Goal: Task Accomplishment & Management: Manage account settings

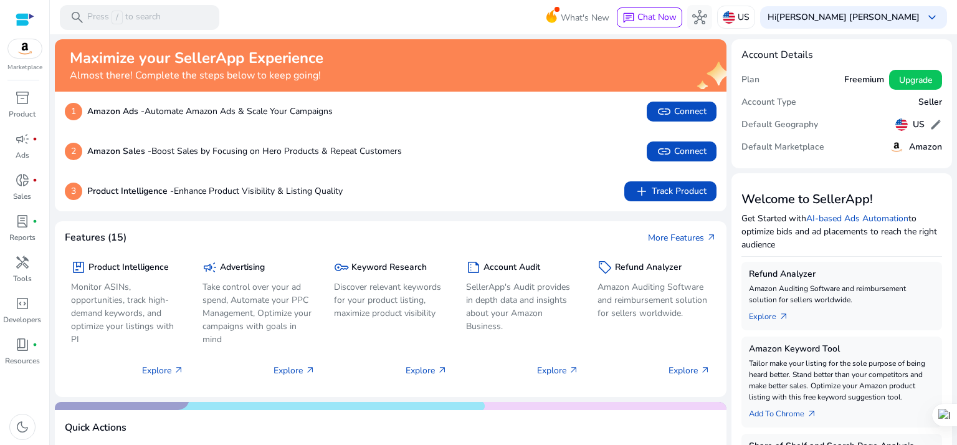
click at [29, 14] on div at bounding box center [25, 19] width 19 height 14
click at [895, 19] on b "[PERSON_NAME] [PERSON_NAME]" at bounding box center [847, 17] width 143 height 12
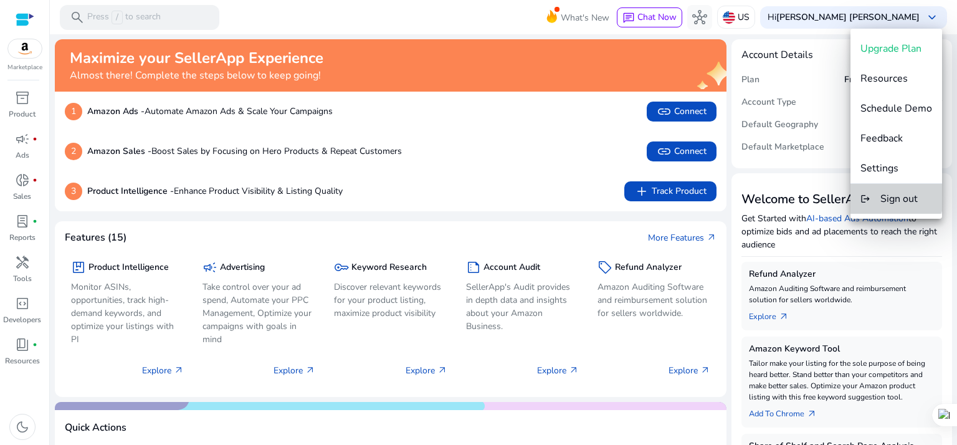
click at [895, 190] on button "logout Sign out" at bounding box center [896, 199] width 92 height 30
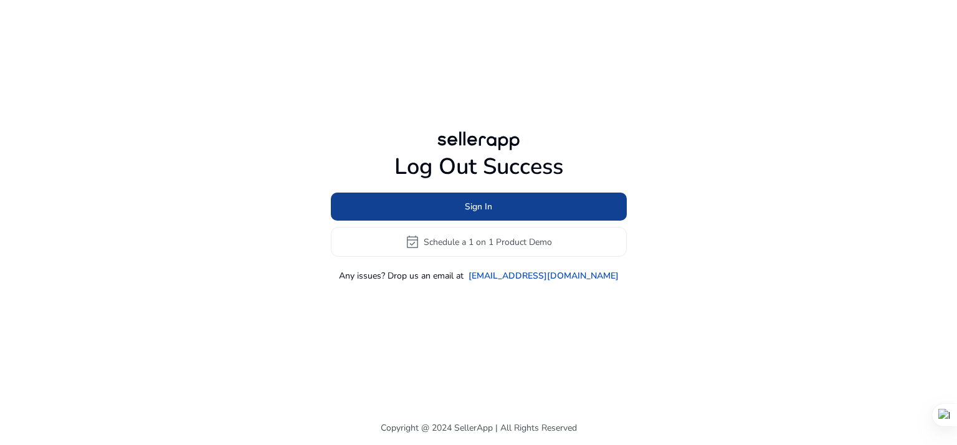
click at [515, 202] on span at bounding box center [479, 207] width 296 height 30
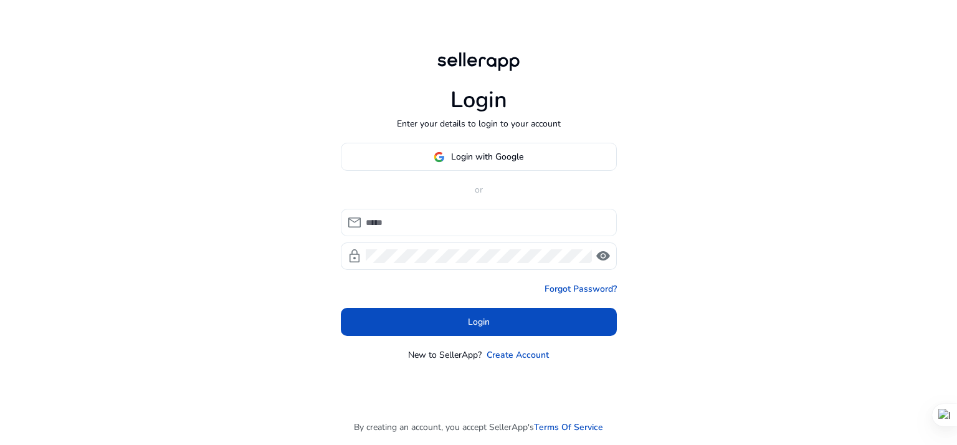
click at [462, 211] on div at bounding box center [486, 222] width 241 height 27
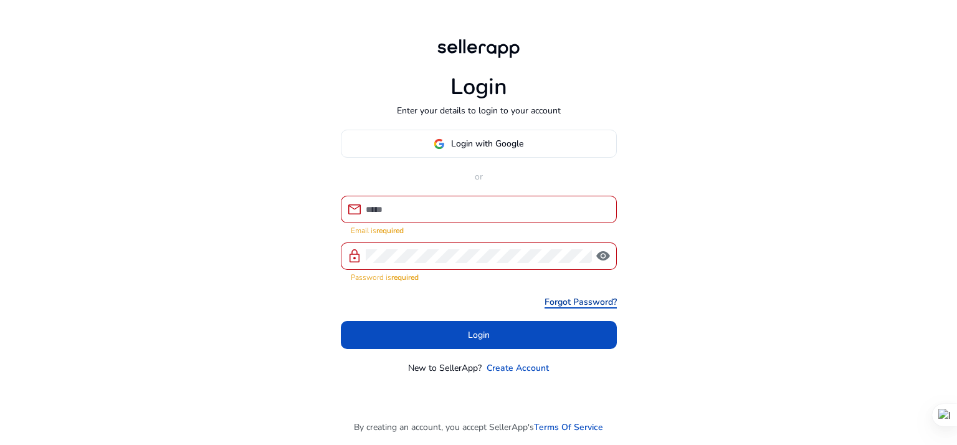
click at [579, 296] on link "Forgot Password?" at bounding box center [581, 301] width 72 height 13
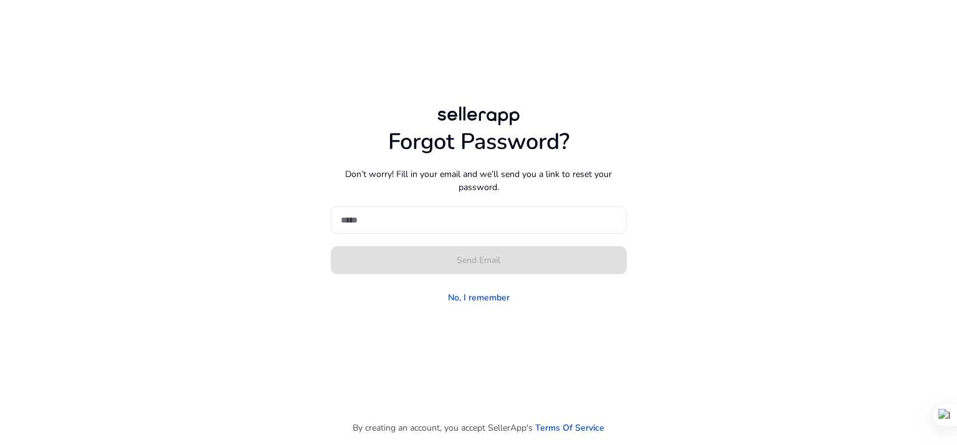
click at [449, 221] on input at bounding box center [479, 220] width 276 height 14
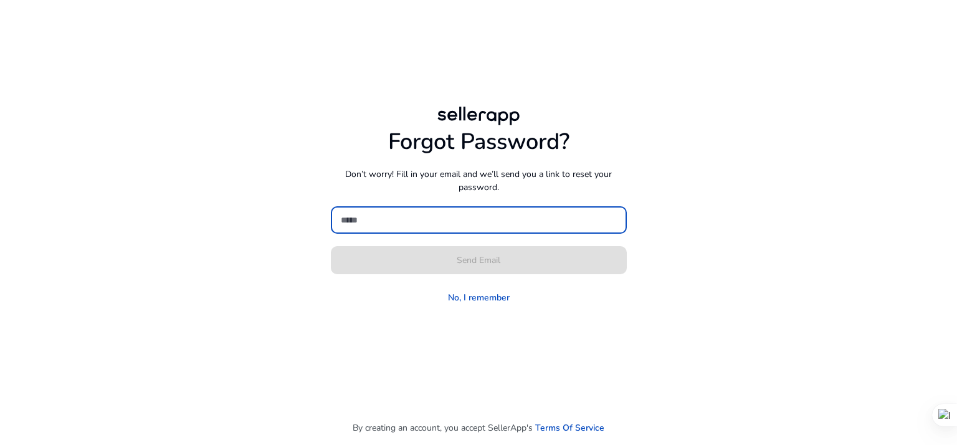
type input "**********"
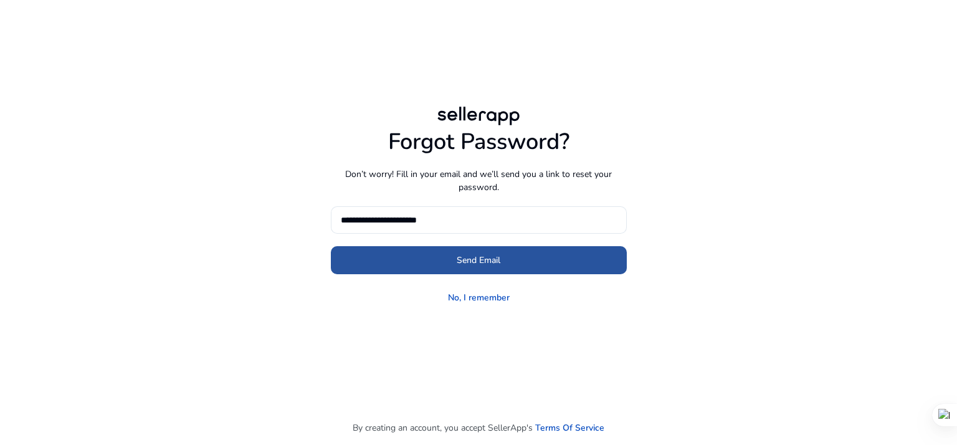
click at [487, 252] on span at bounding box center [479, 260] width 296 height 30
